Goal: Check status: Check status

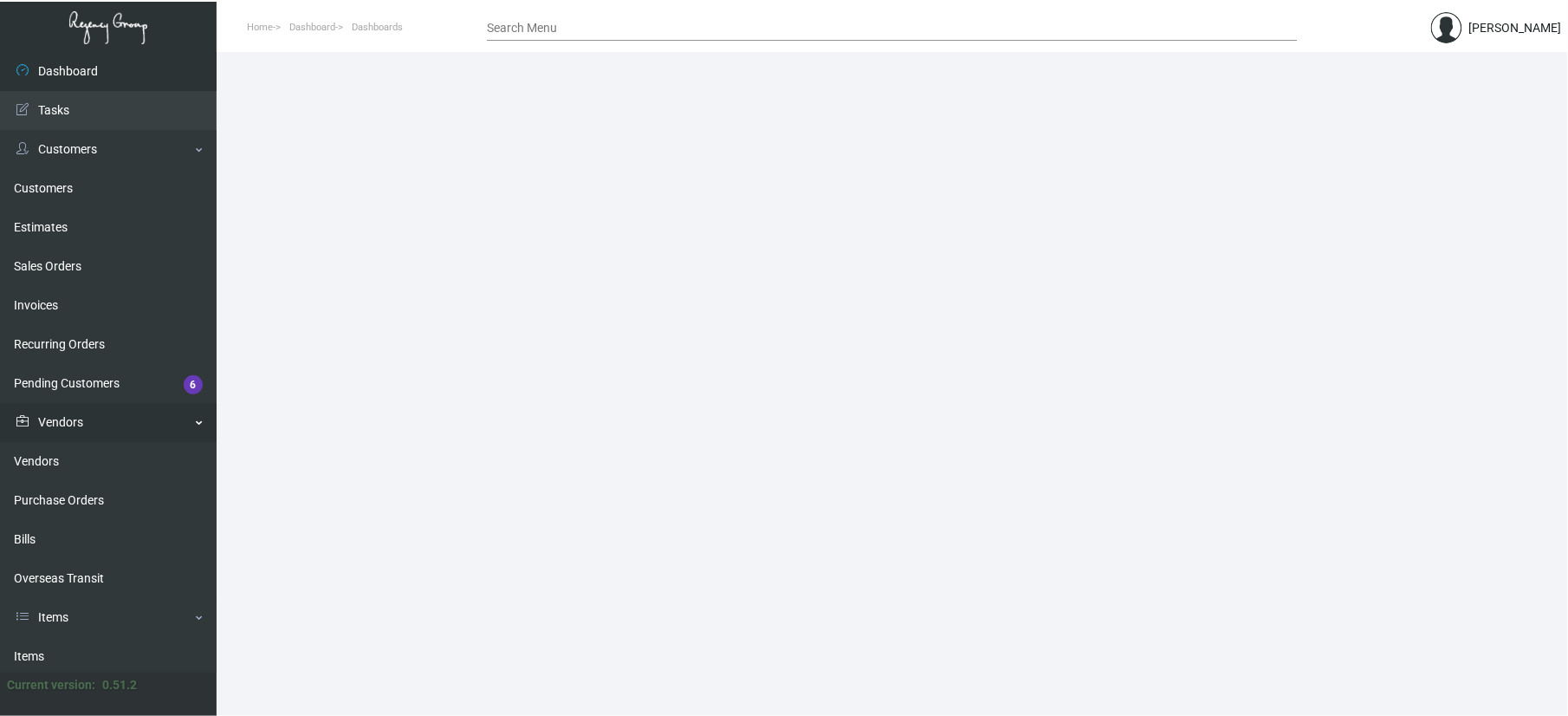
drag, startPoint x: 90, startPoint y: 491, endPoint x: 192, endPoint y: 430, distance: 118.8
click at [90, 491] on link "Purchase Orders" at bounding box center [108, 500] width 217 height 39
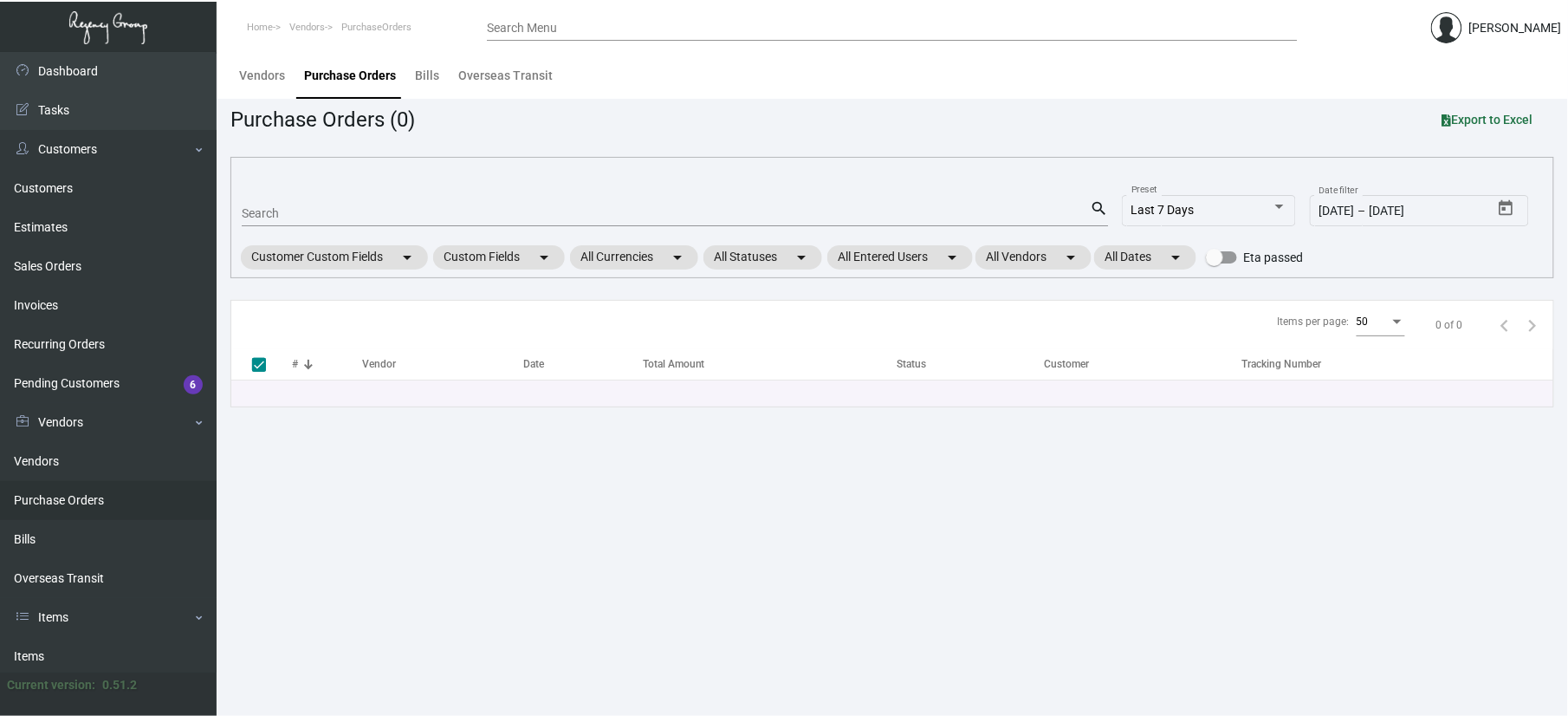
click at [315, 219] on input "Search" at bounding box center [665, 213] width 848 height 14
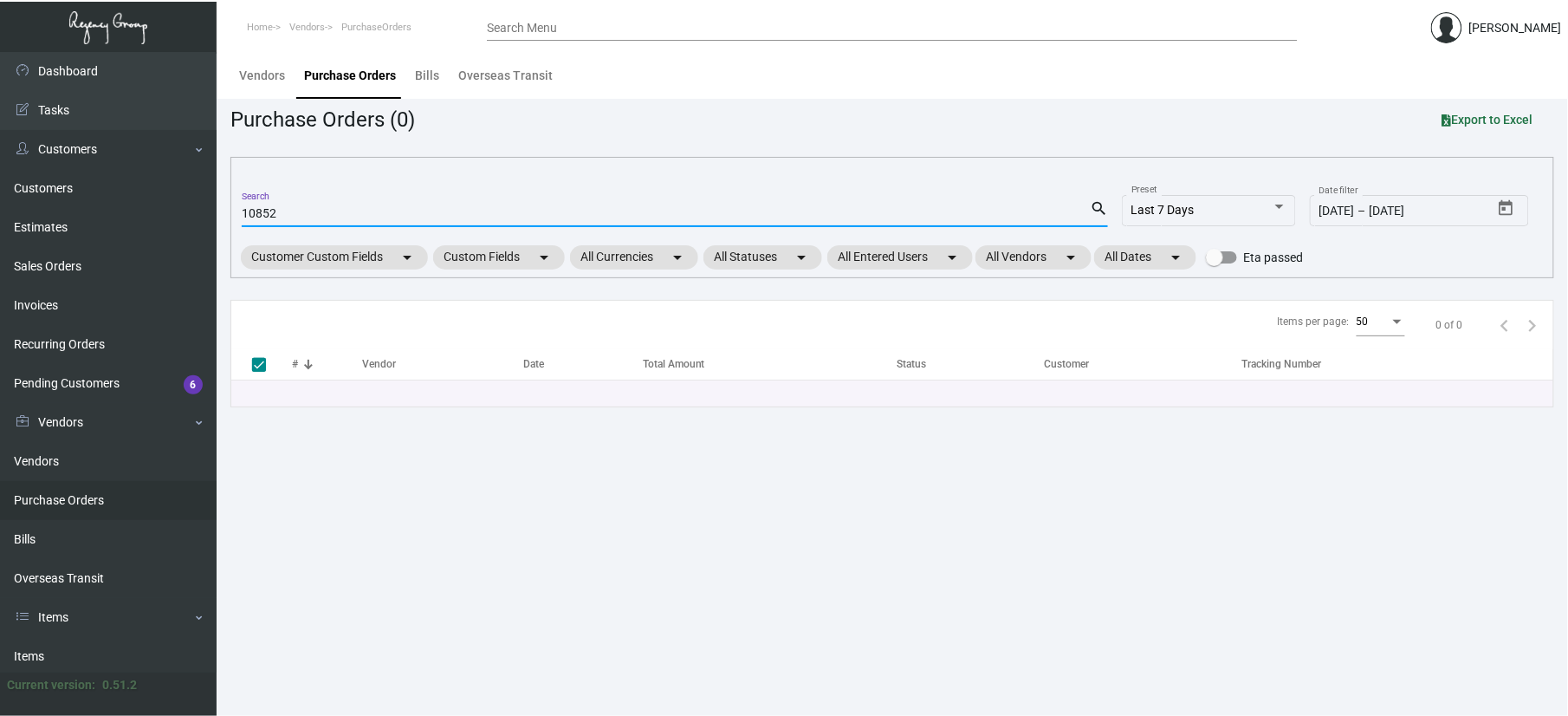
type input "108522"
checkbox input "false"
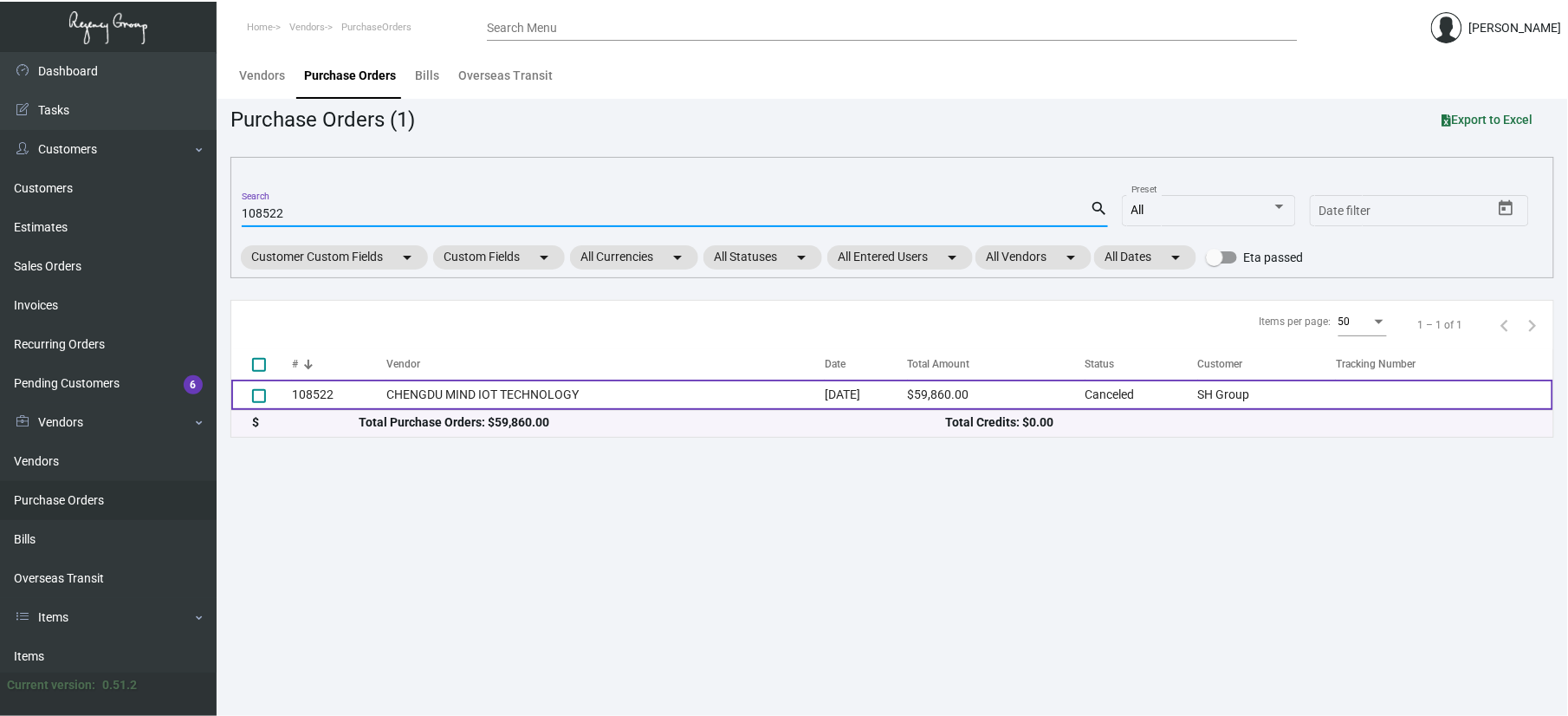
type input "108522"
click at [421, 409] on td "CHENGDU MIND IOT TECHNOLOGY" at bounding box center [606, 395] width 438 height 31
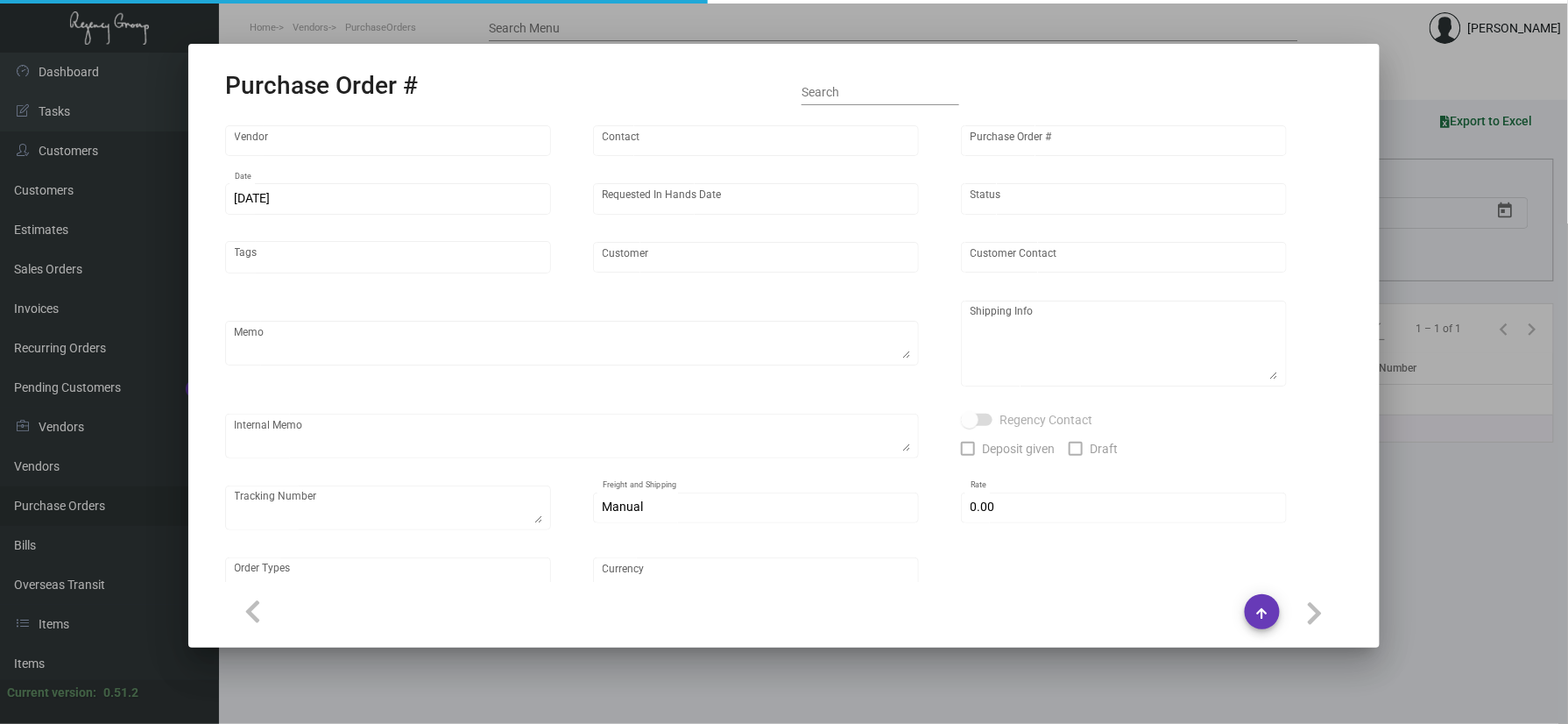
type input "CHENGDU MIND IOT TECHNOLOGY"
type input "[PERSON_NAME]"
type input "108522"
type input "[DATE]"
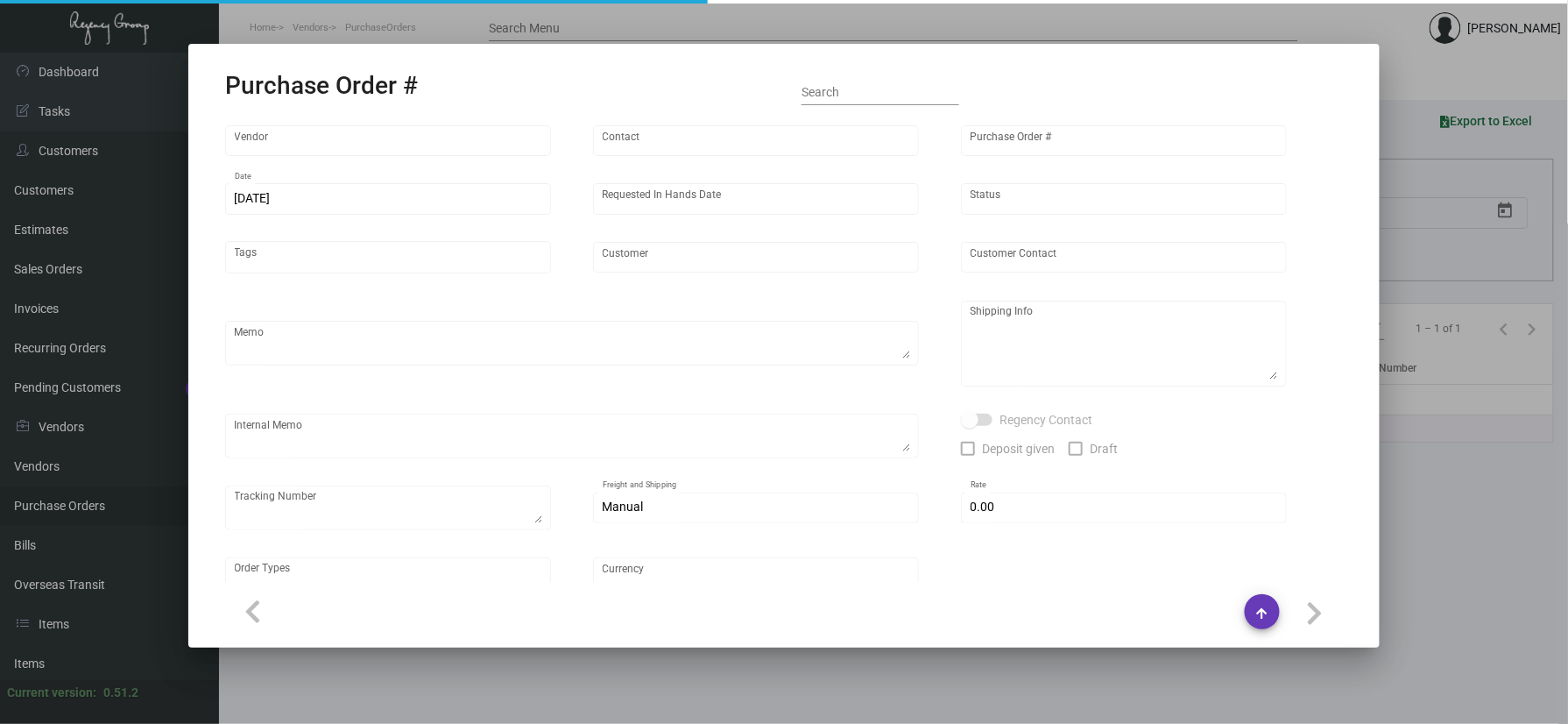
type input "SH Group"
type textarea "Ving - produce all and ship to [GEOGRAPHIC_DATA], Salto ULC - produce 42K and h…"
type textarea "Regency Group NJ - [PERSON_NAME] [STREET_ADDRESS]"
type textarea "DHL#4445437323- 12K via air [DATE] - Salto ULC - 42K scheduled for [GEOGRAPHIC_…"
checkbox input "true"
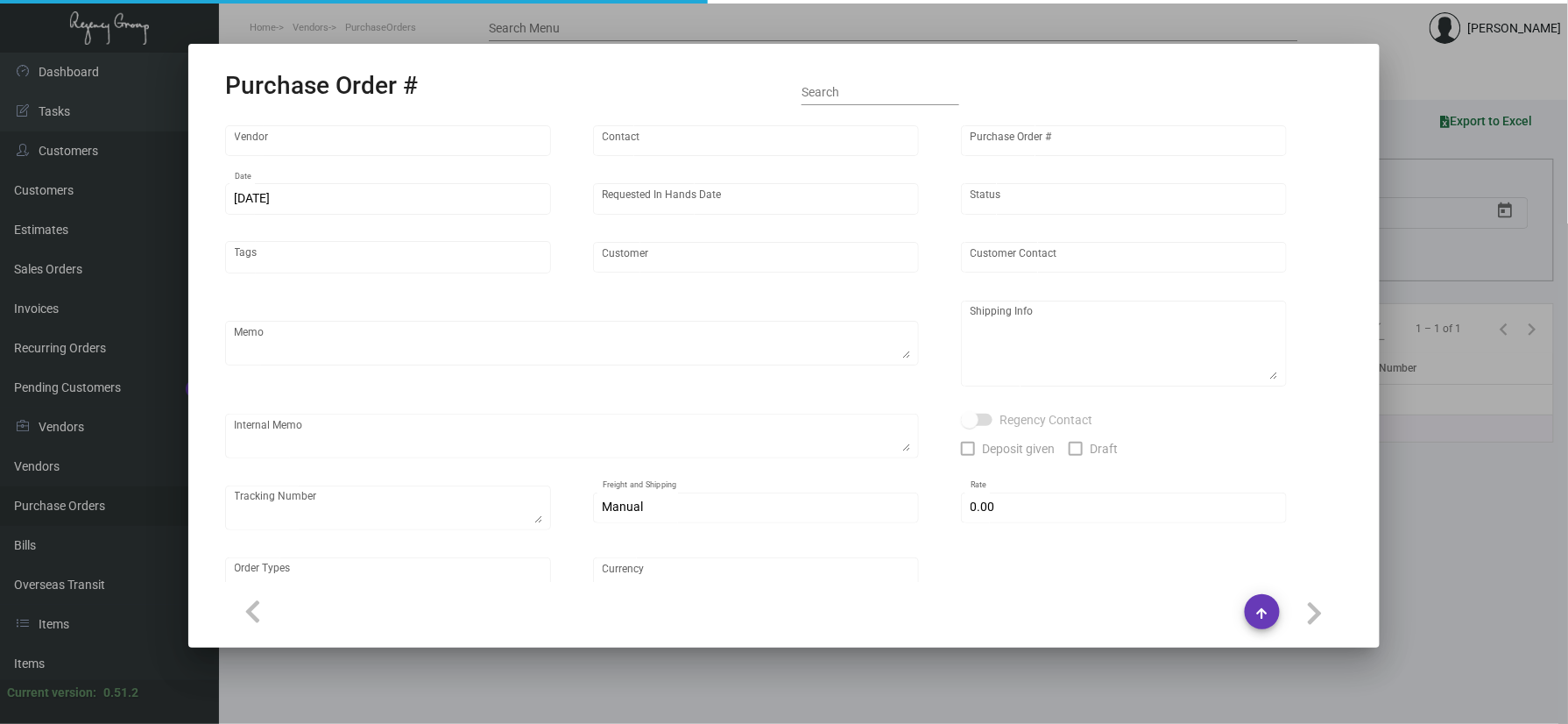
type input "$ 0.00"
type input "United States Dollar $"
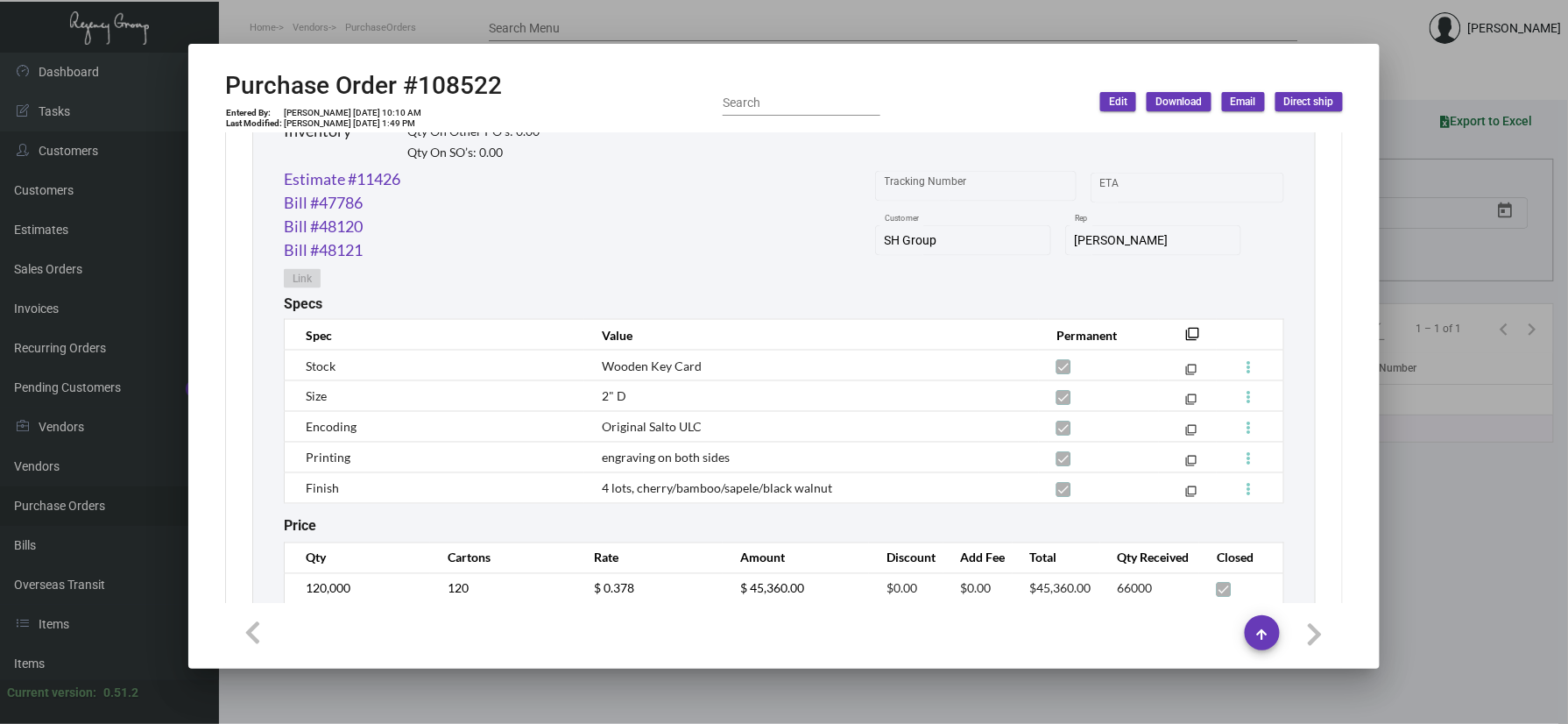
scroll to position [817, 0]
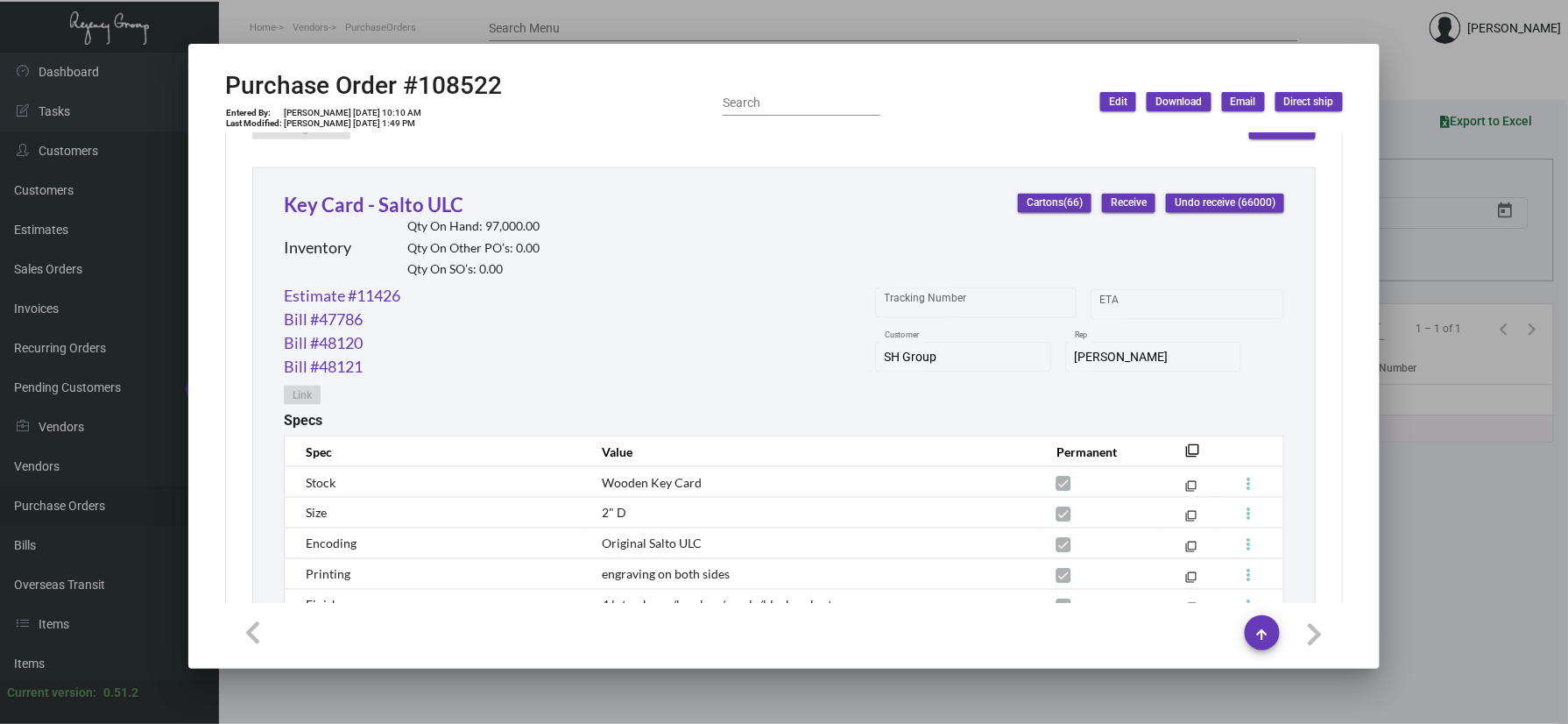
click at [396, 194] on div "Key Card - Salto ULC Inventory Qty On Hand: 97,000.00 Qty On Other PO’s: 0.00 Q…" at bounding box center [412, 237] width 256 height 94
click at [387, 197] on link "Key Card - Salto ULC" at bounding box center [374, 205] width 180 height 24
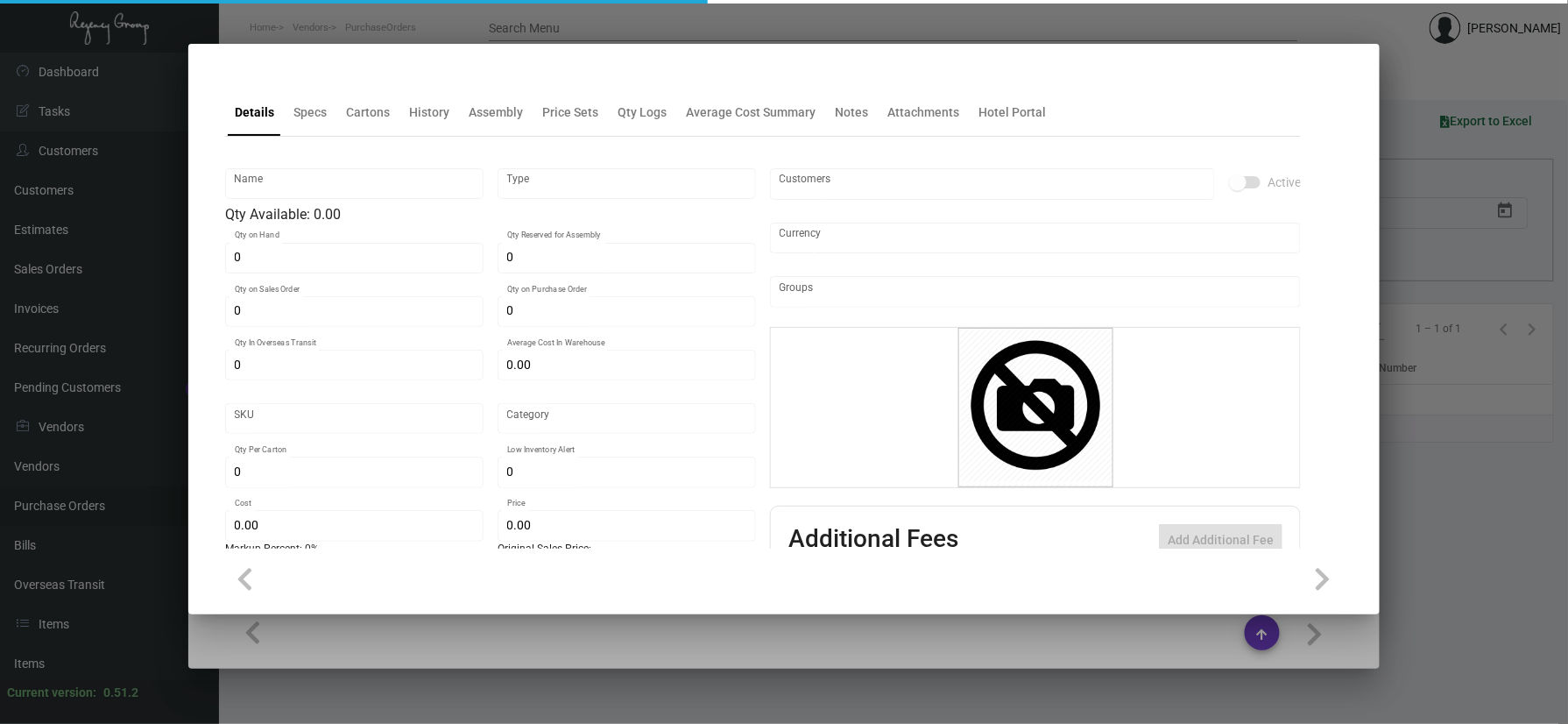
type input "Key Card - Salto ULC"
type input "Inventory"
type input "97,000"
type input "$ 0.90"
type input "49"
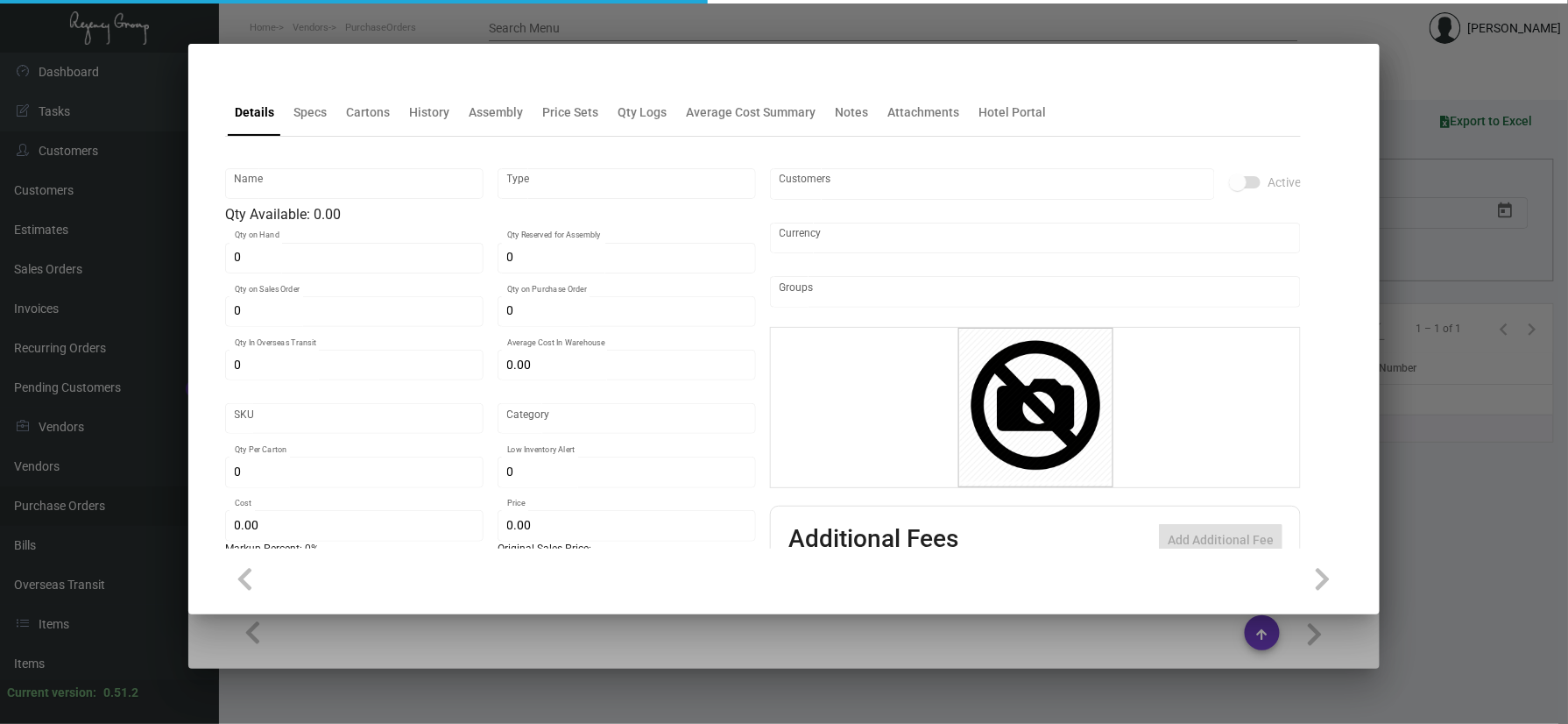
type input "Overseas"
type input "1,000"
type input "$ 0.378"
type input "$ 0.54"
checkbox input "true"
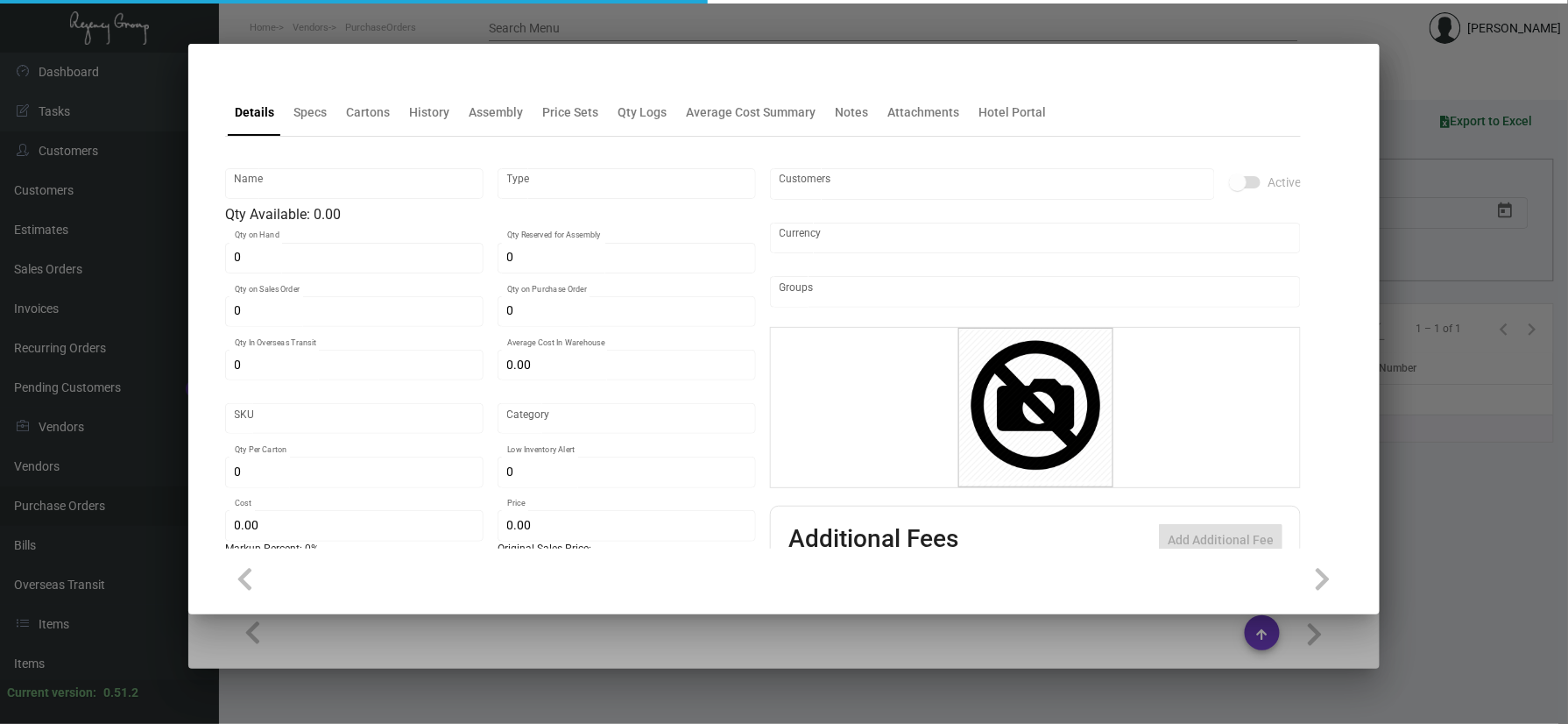
checkbox input "true"
type input "United States Dollar $"
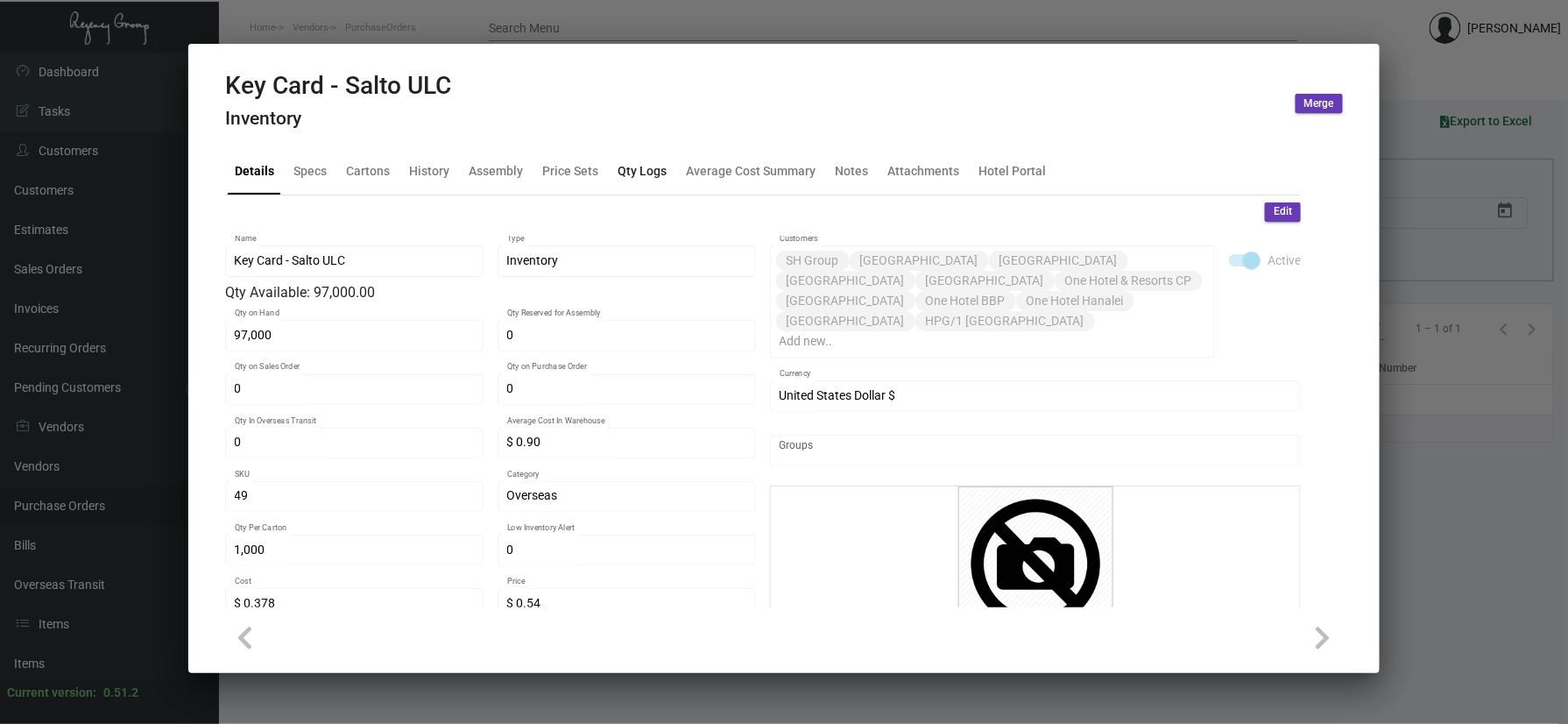
click at [634, 162] on div "Qty Logs" at bounding box center [642, 170] width 49 height 18
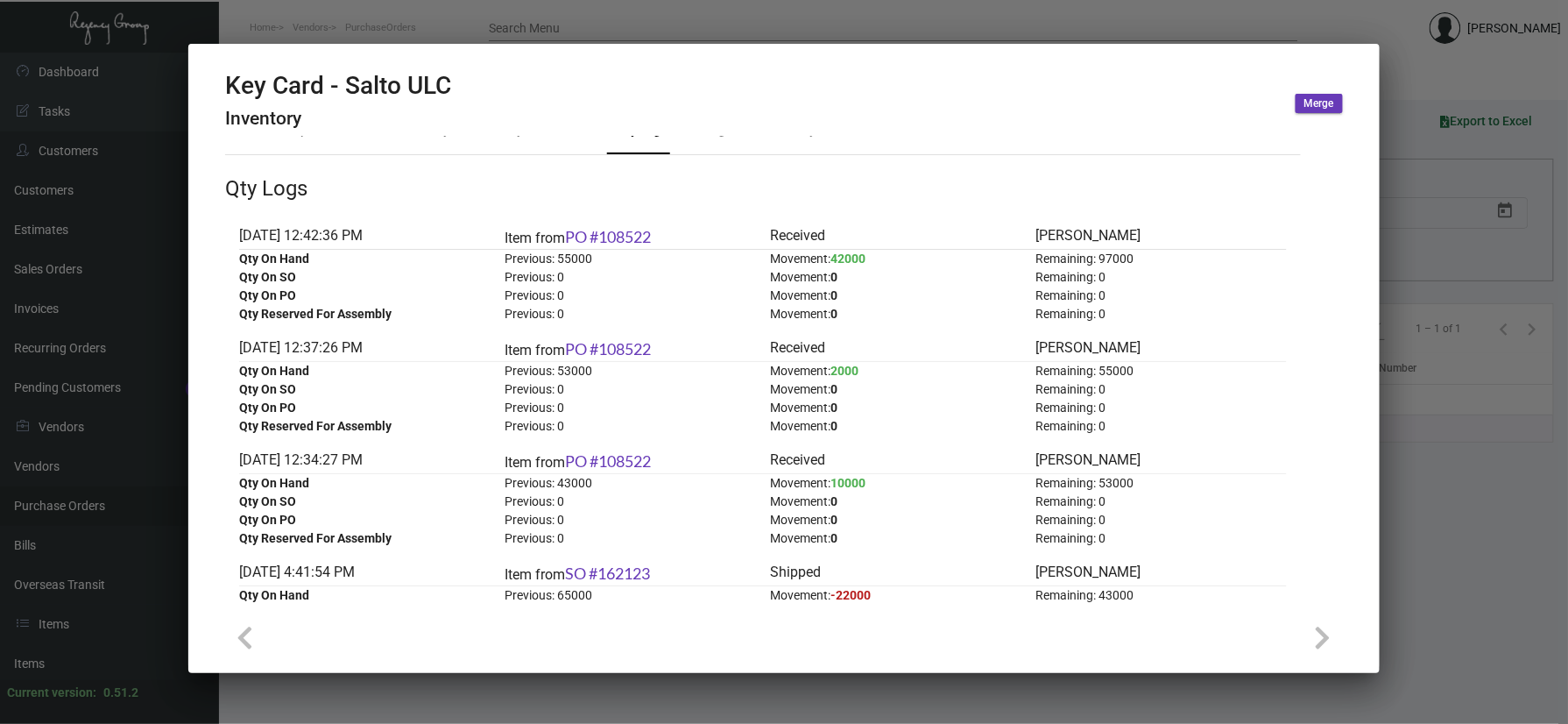
scroll to position [0, 0]
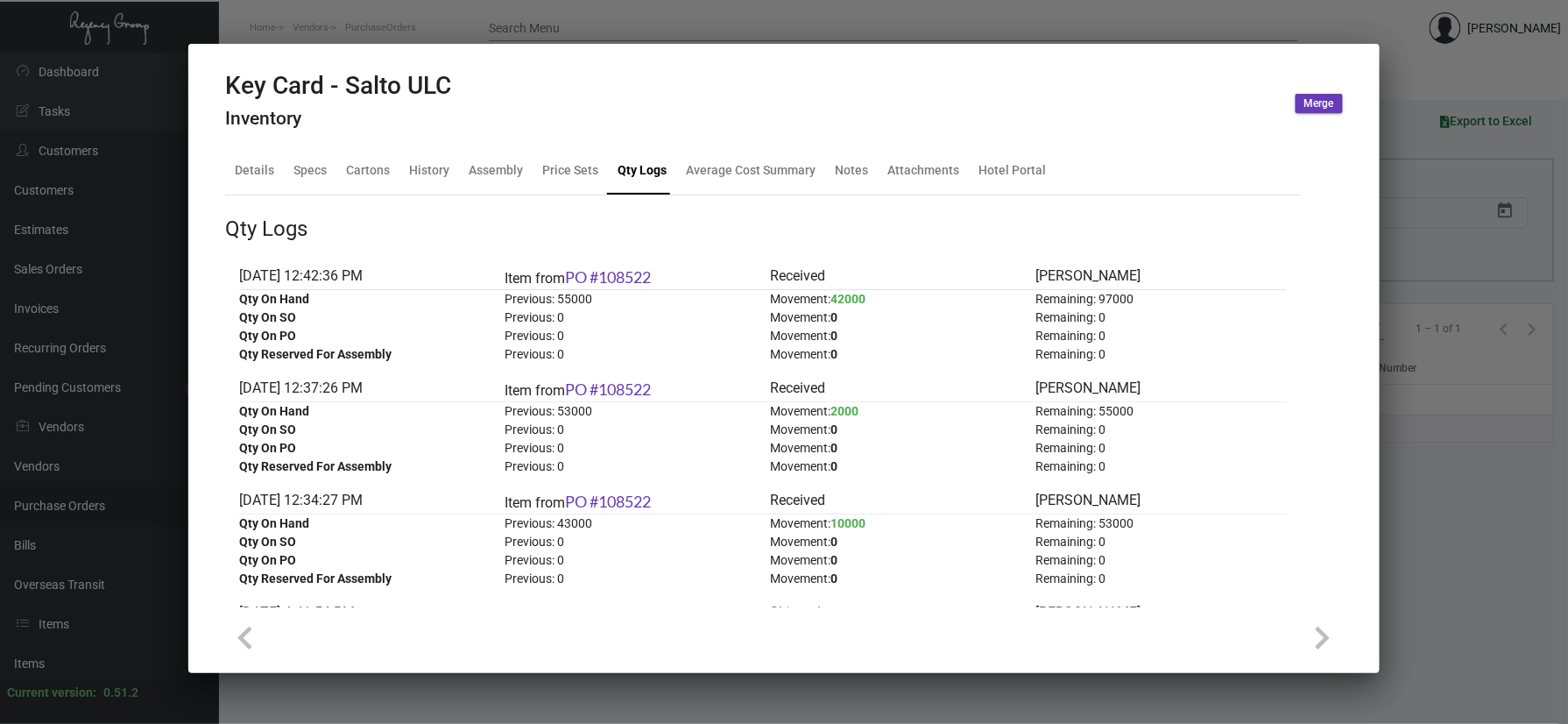
click at [1503, 516] on div at bounding box center [784, 362] width 1568 height 724
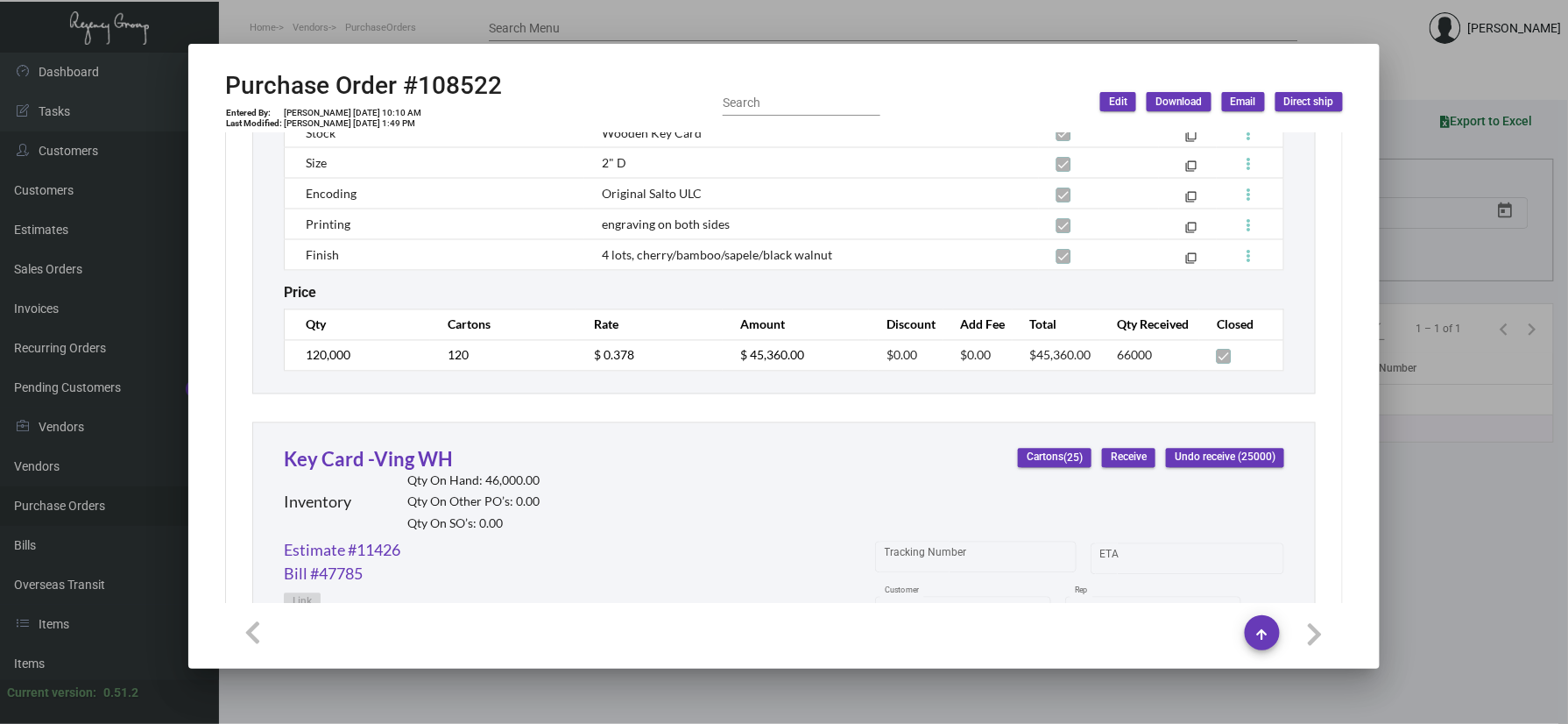
scroll to position [1168, 0]
click at [411, 466] on link "Key Card -Ving WH" at bounding box center [368, 459] width 169 height 24
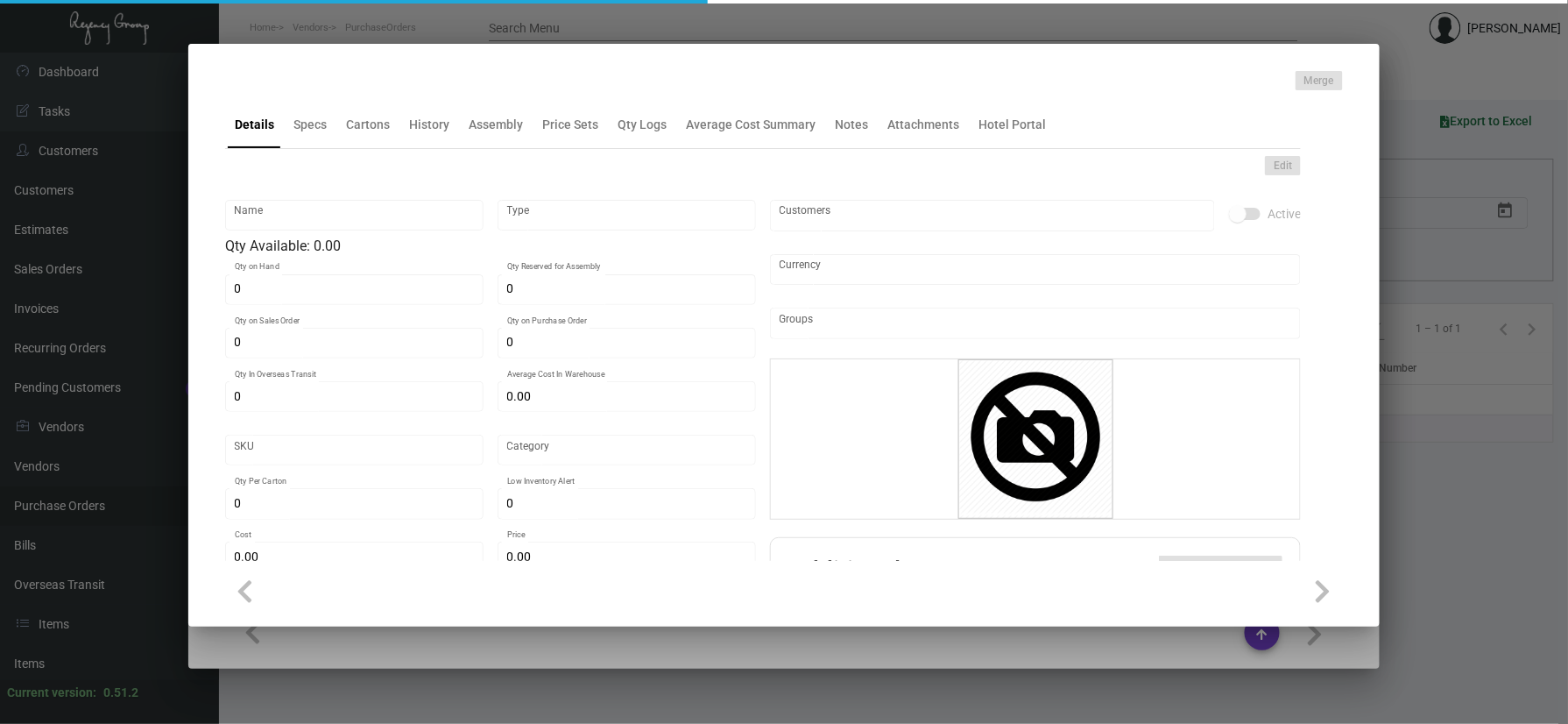
type input "Key Card -Ving WH"
type input "Inventory"
type input "46,000"
type input "$ 1.005"
type input "Overseas"
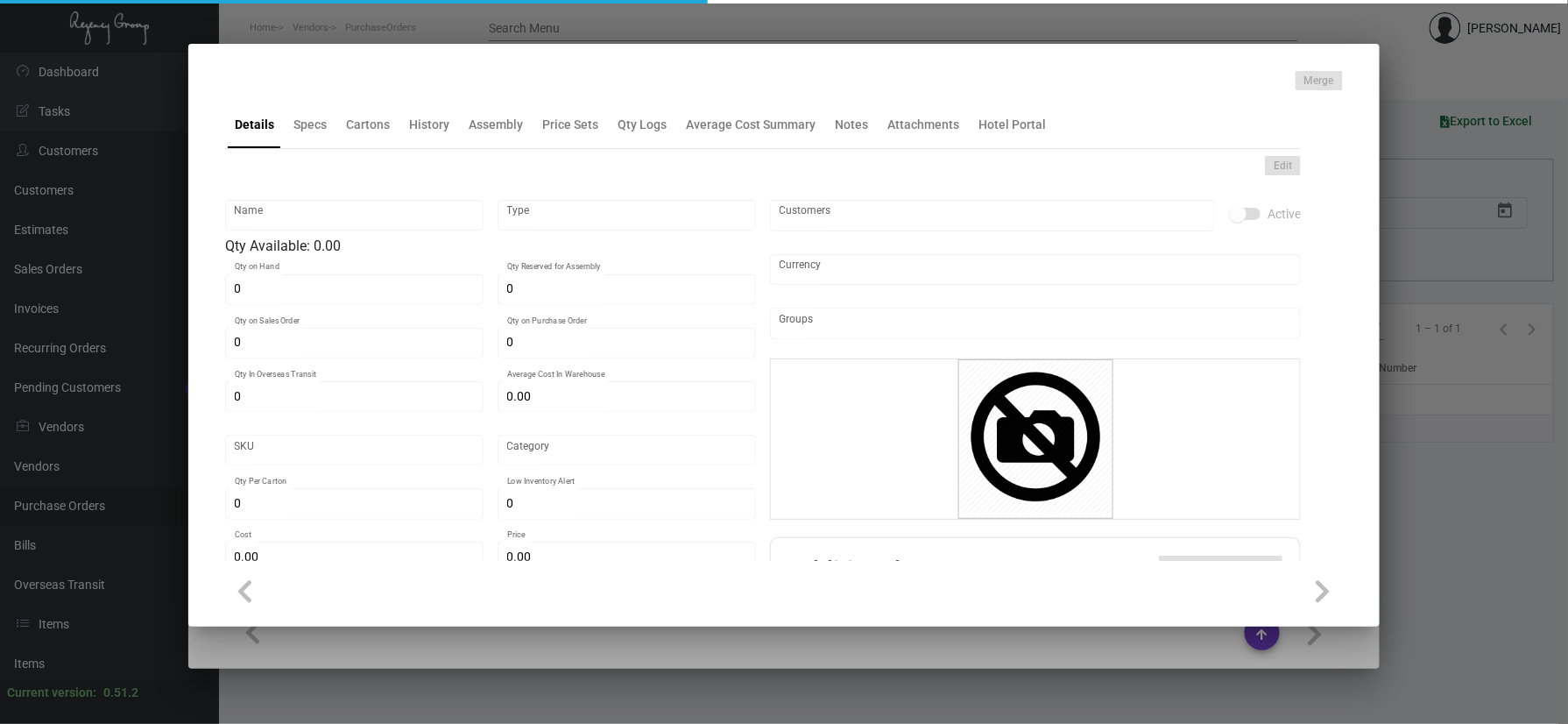
type input "1,000"
type input "$ 0.58"
type input "$ 0.98"
checkbox input "true"
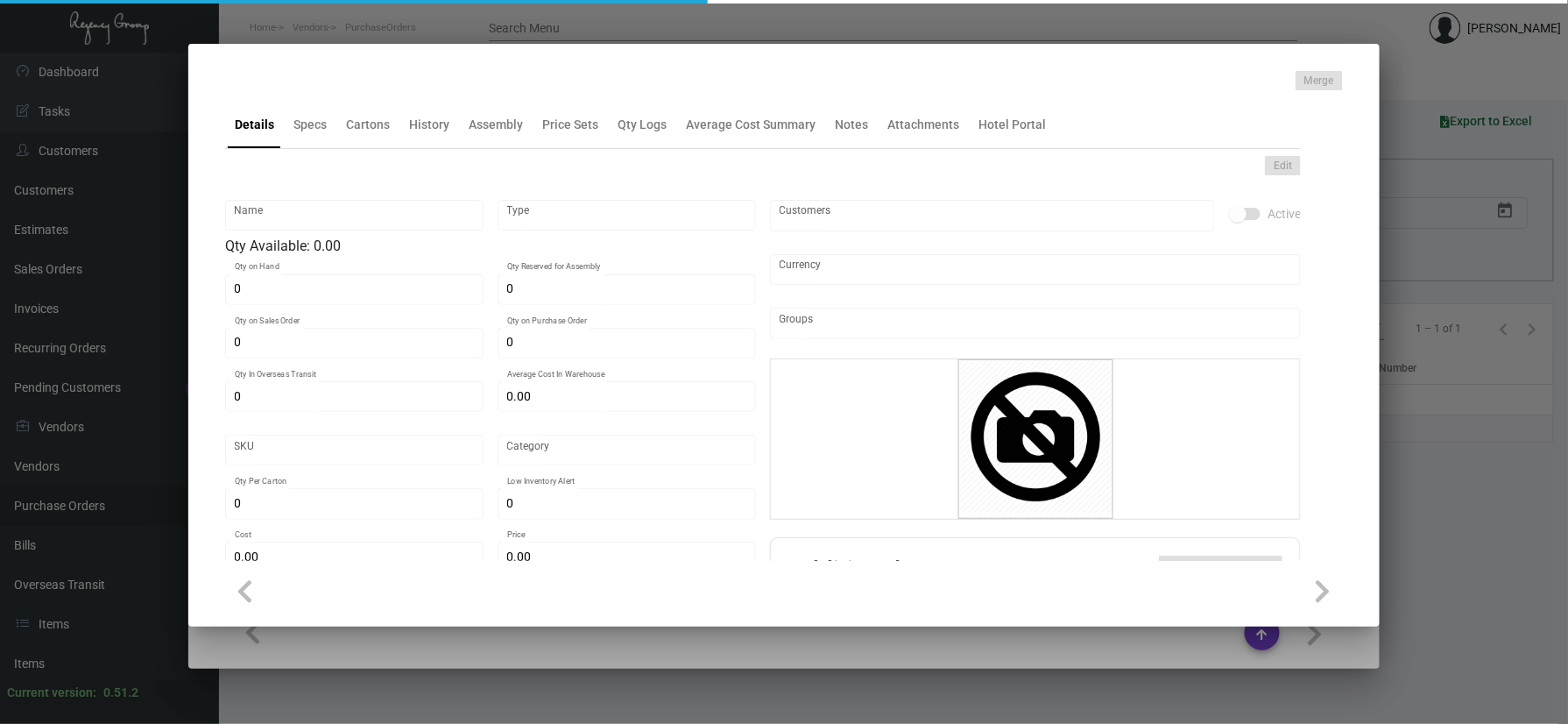
type input "United States Dollar $"
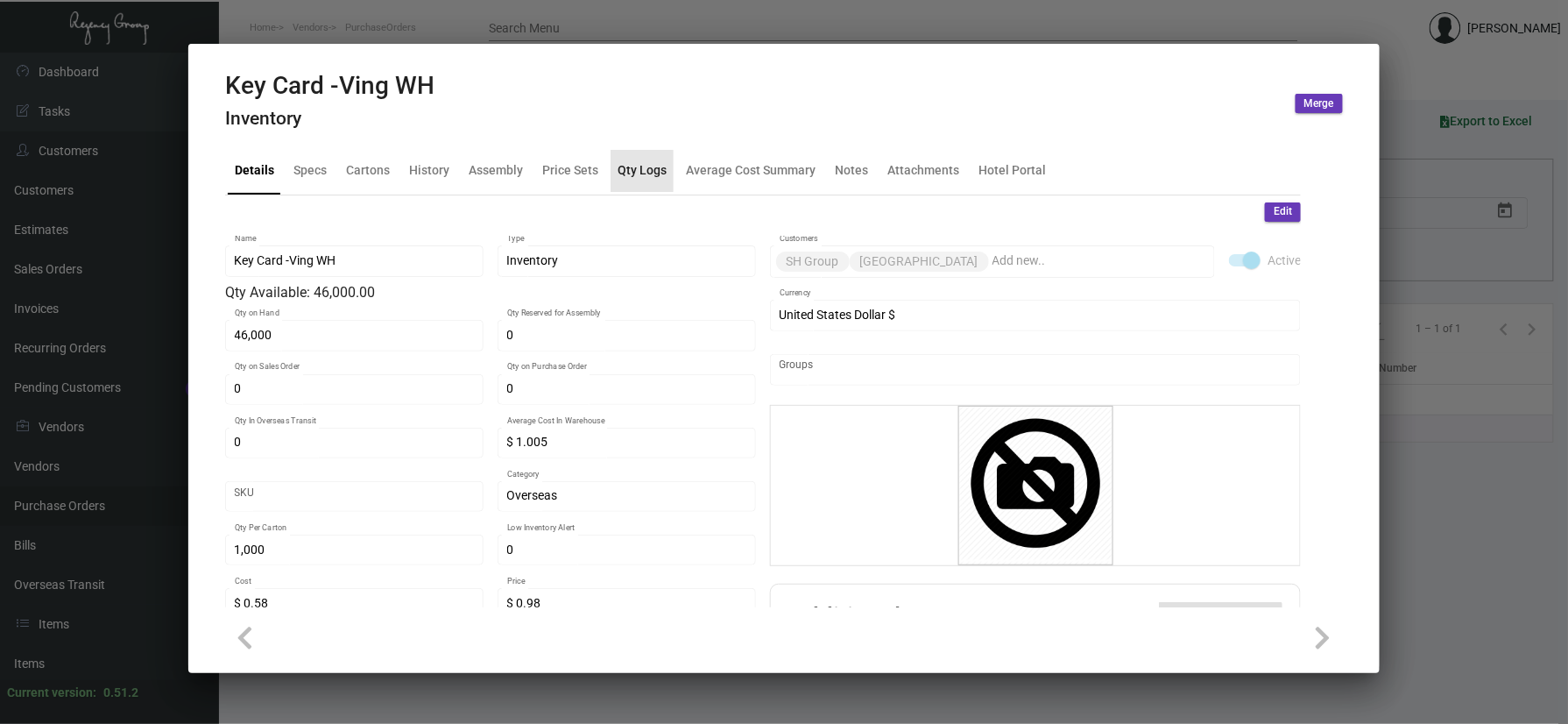
click at [661, 168] on div "Qty Logs" at bounding box center [642, 170] width 49 height 18
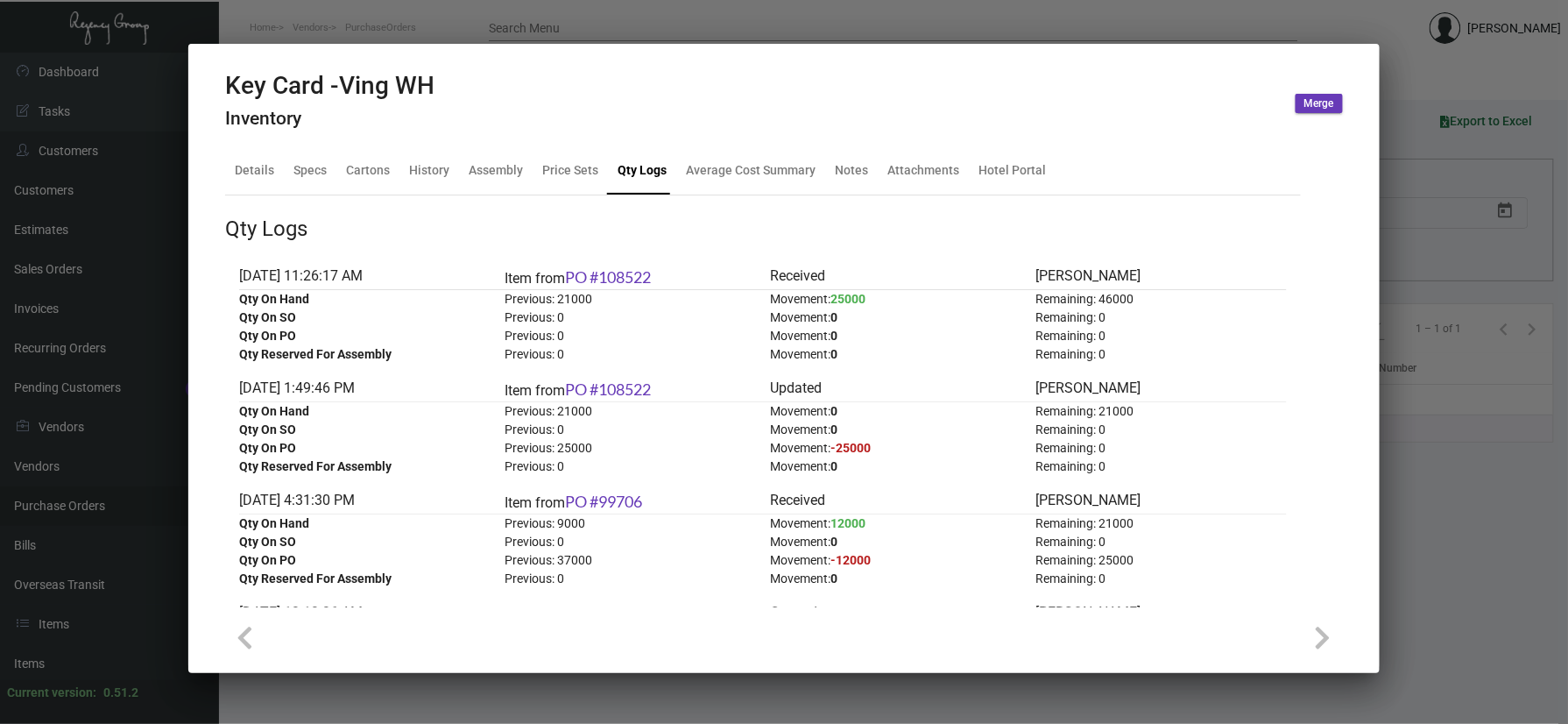
click at [1454, 314] on div at bounding box center [784, 362] width 1568 height 724
